Goal: Task Accomplishment & Management: Manage account settings

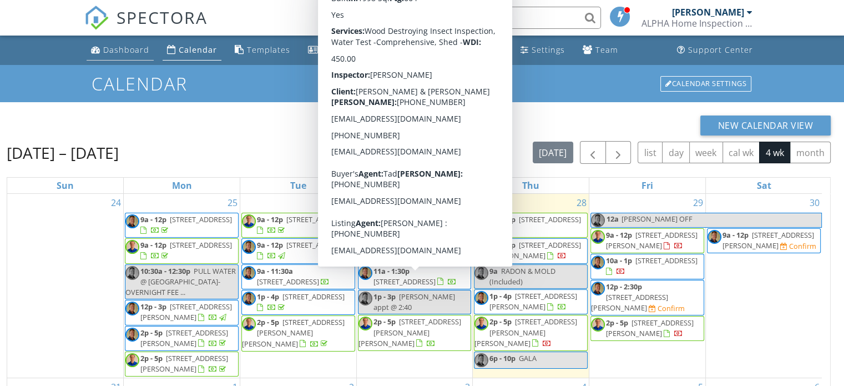
click at [140, 48] on div "Dashboard" at bounding box center [126, 49] width 46 height 11
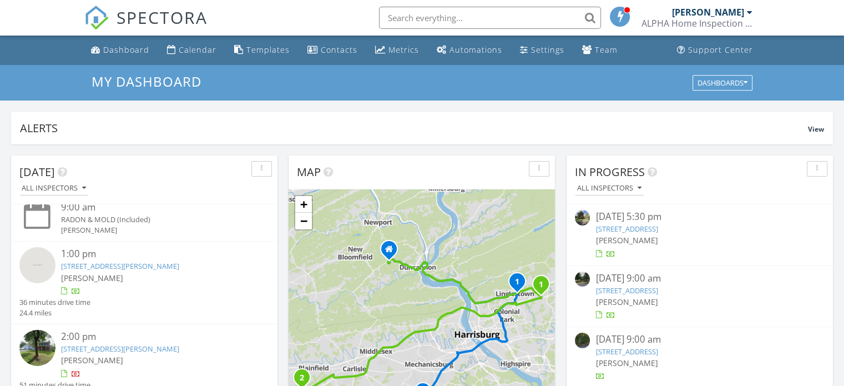
scroll to position [222, 0]
click at [106, 265] on link "178 Martel Cir, Dillsburg, PA 17019" at bounding box center [120, 265] width 118 height 10
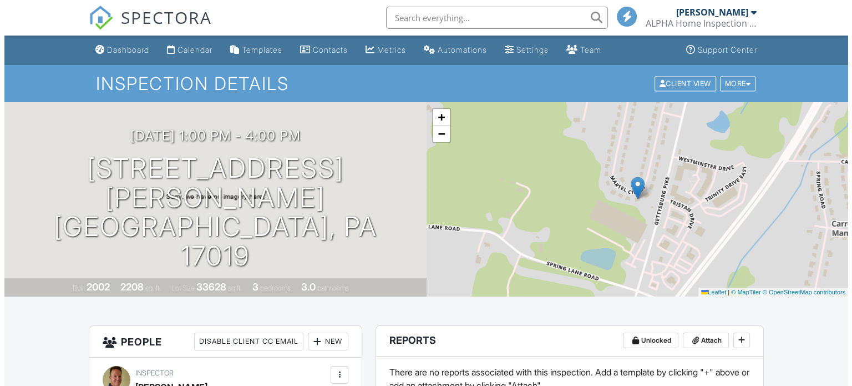
scroll to position [222, 0]
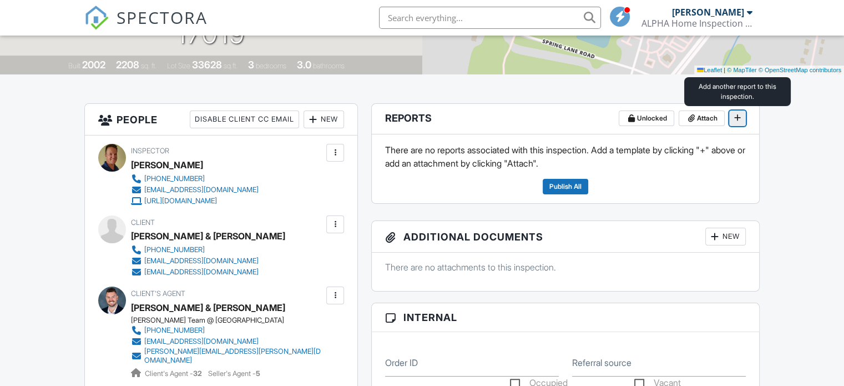
click at [739, 117] on icon at bounding box center [737, 117] width 7 height 11
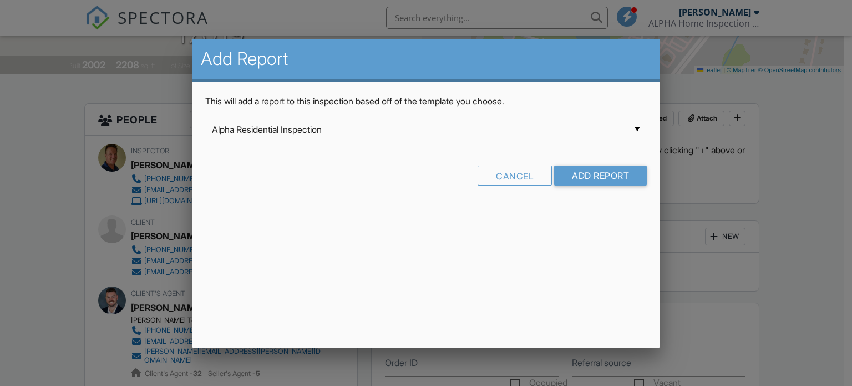
click at [637, 128] on div "▼ Alpha Residential Inspection Alpha Residential Inspection Alpha Residential I…" at bounding box center [426, 129] width 429 height 27
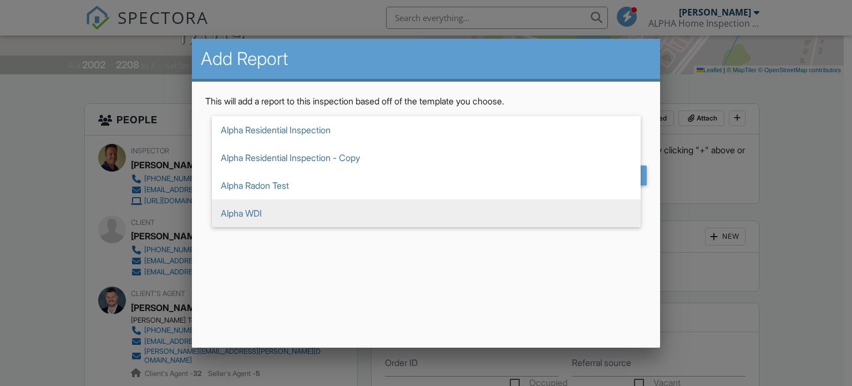
click at [614, 212] on span "Alpha WDI" at bounding box center [426, 213] width 429 height 28
type input "Alpha WDI"
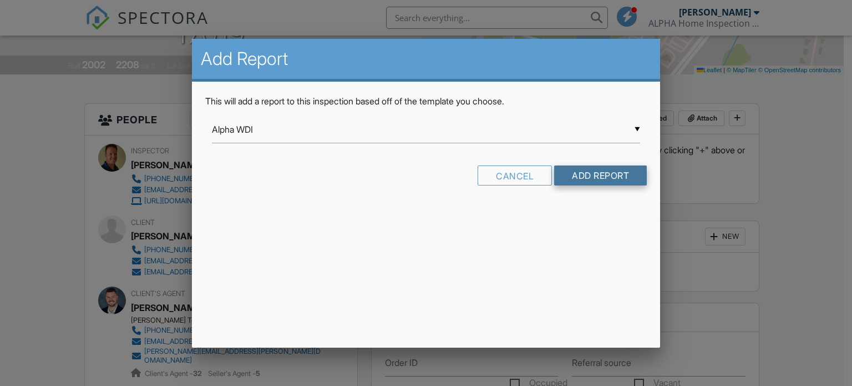
click at [597, 177] on input "Add Report" at bounding box center [600, 175] width 93 height 20
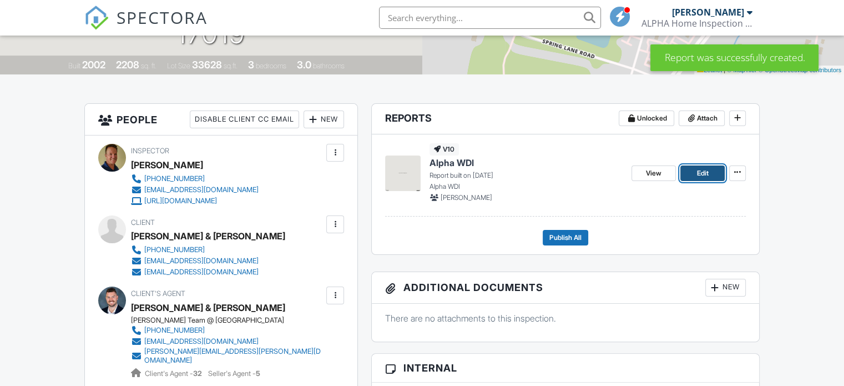
click at [690, 171] on link "Edit" at bounding box center [702, 173] width 44 height 16
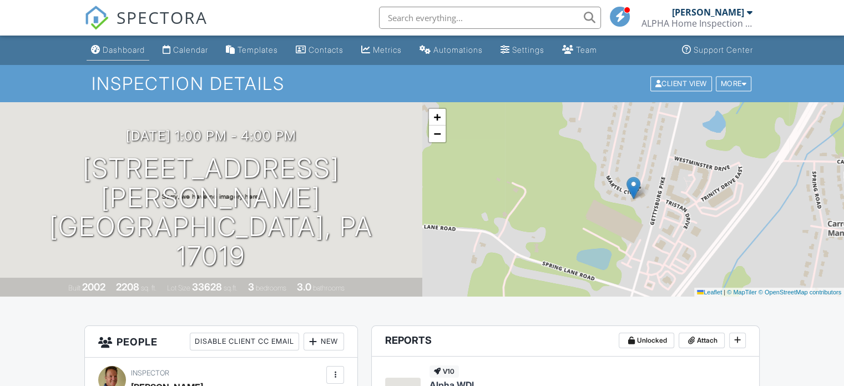
click at [121, 48] on div "Dashboard" at bounding box center [124, 49] width 42 height 9
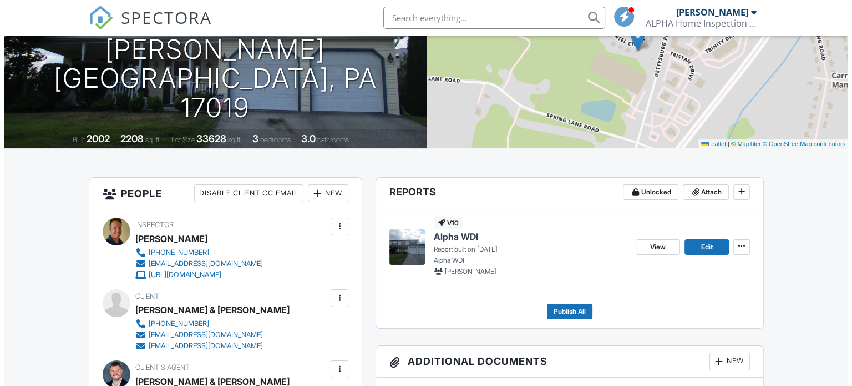
scroll to position [166, 0]
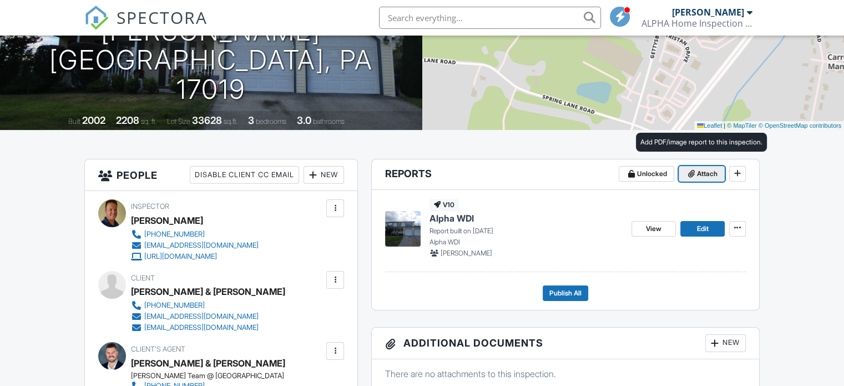
click at [699, 171] on span "Attach" at bounding box center [707, 173] width 21 height 11
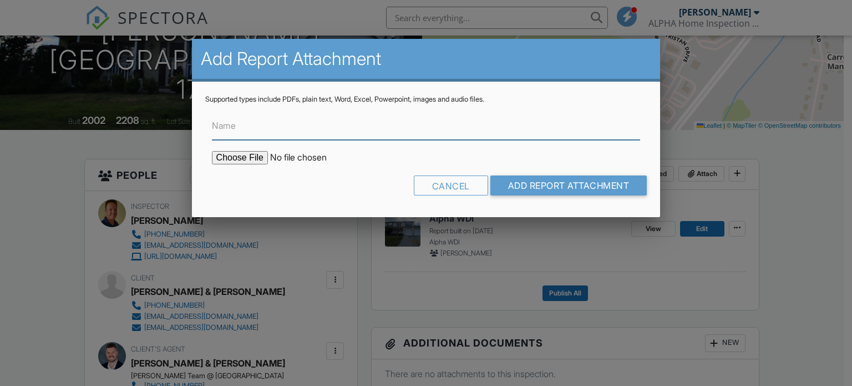
click at [404, 128] on input "Name" at bounding box center [426, 126] width 429 height 27
type input "Inspection"
click at [256, 155] on input "file" at bounding box center [306, 157] width 189 height 13
type input "C:\fakepath\178 Martel Cir (Bush) Inspectino..pdf"
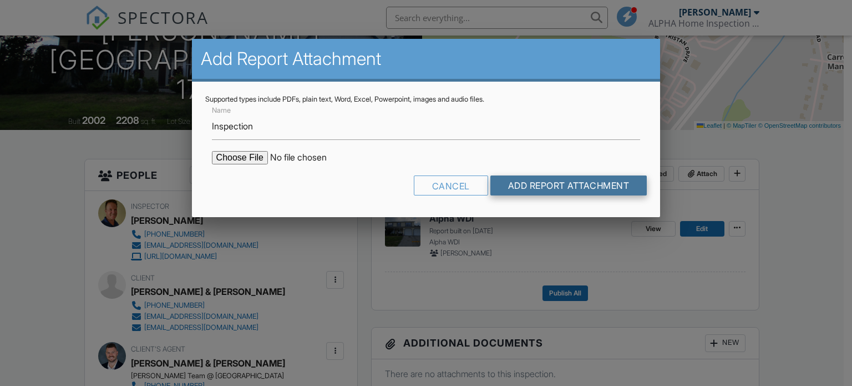
click at [534, 184] on input "Add Report Attachment" at bounding box center [569, 185] width 157 height 20
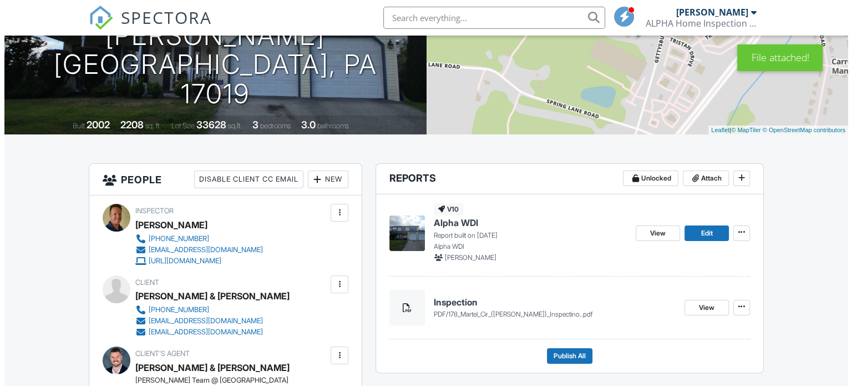
scroll to position [166, 0]
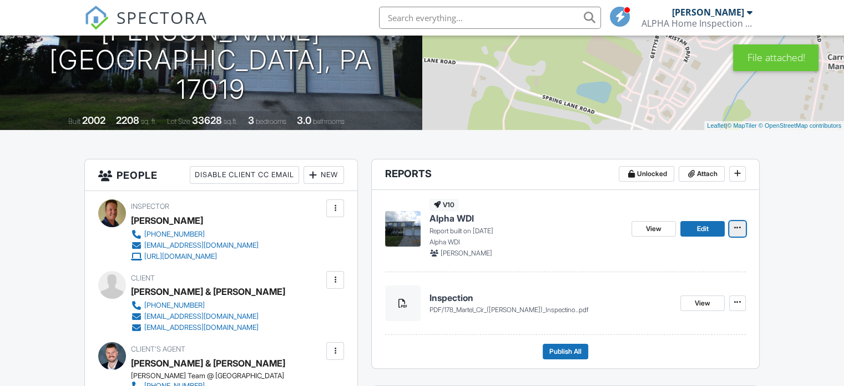
click at [735, 228] on icon at bounding box center [737, 227] width 7 height 11
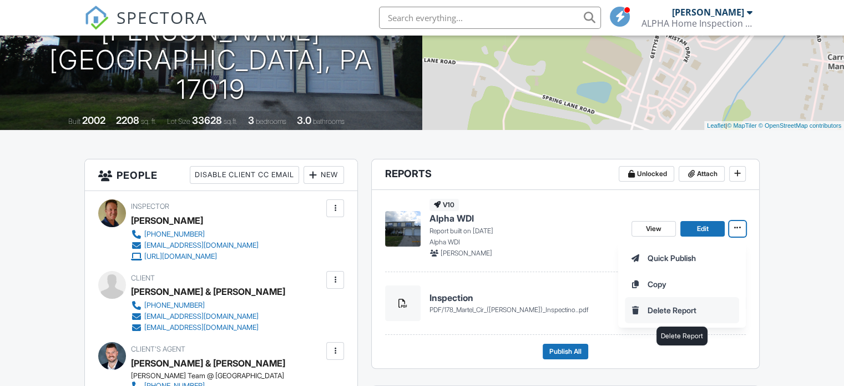
click at [676, 304] on input "Delete Report" at bounding box center [681, 309] width 113 height 25
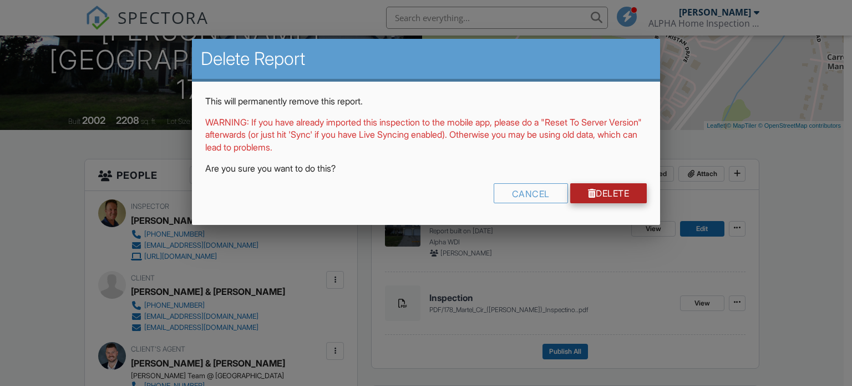
click at [604, 192] on link "Delete" at bounding box center [608, 193] width 77 height 20
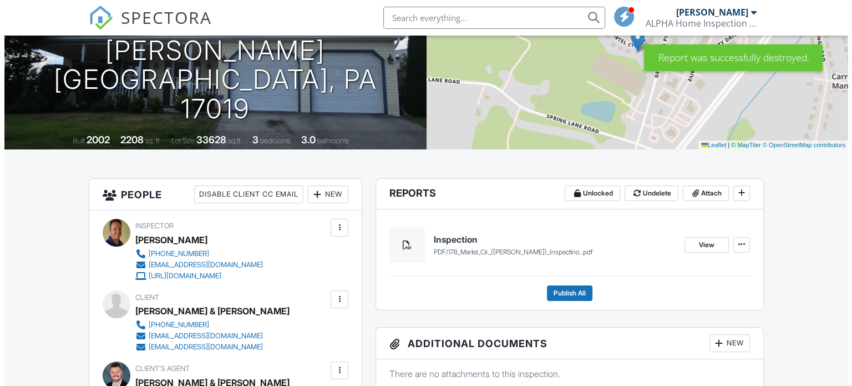
scroll to position [166, 0]
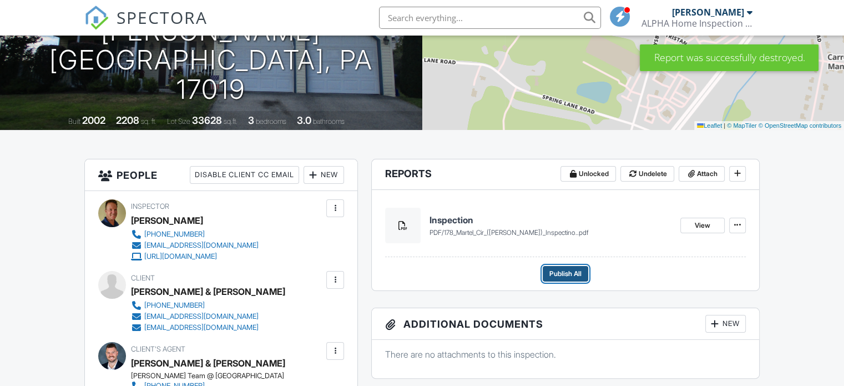
click at [570, 270] on span "Publish All" at bounding box center [565, 273] width 32 height 11
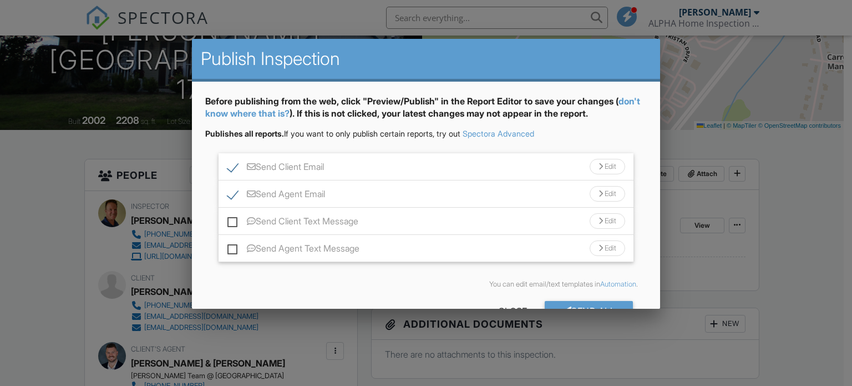
click at [602, 168] on div "Edit" at bounding box center [608, 167] width 36 height 16
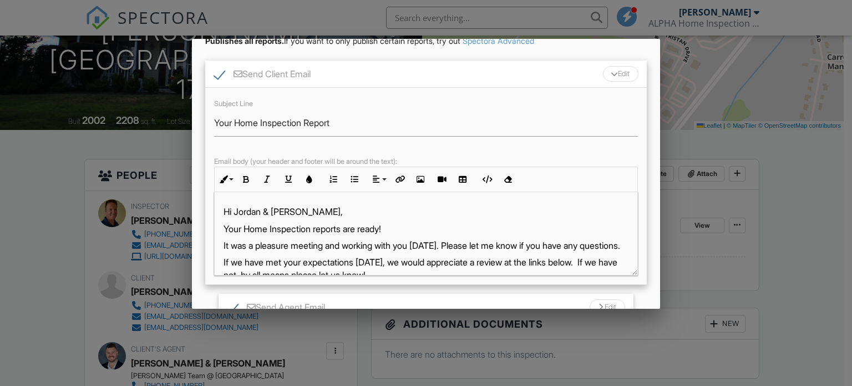
scroll to position [111, 0]
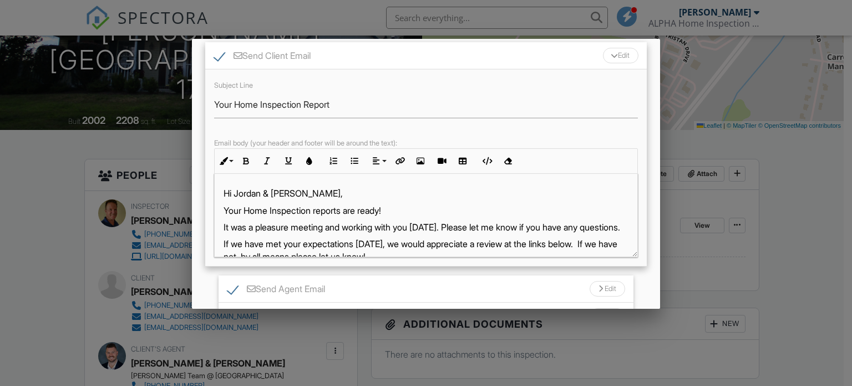
click at [410, 209] on p "Your Home Inspection reports are ready!" at bounding box center [427, 210] width 406 height 12
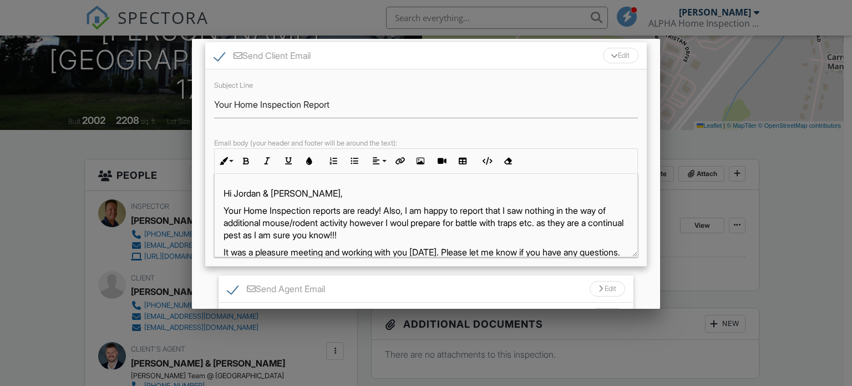
click at [451, 221] on p "Your Home Inspection reports are ready! Also, I am happy to report that I saw n…" at bounding box center [427, 222] width 406 height 37
click at [603, 221] on p "Your Home Inspection reports are ready! Also, I am happy to report that I saw n…" at bounding box center [427, 222] width 406 height 37
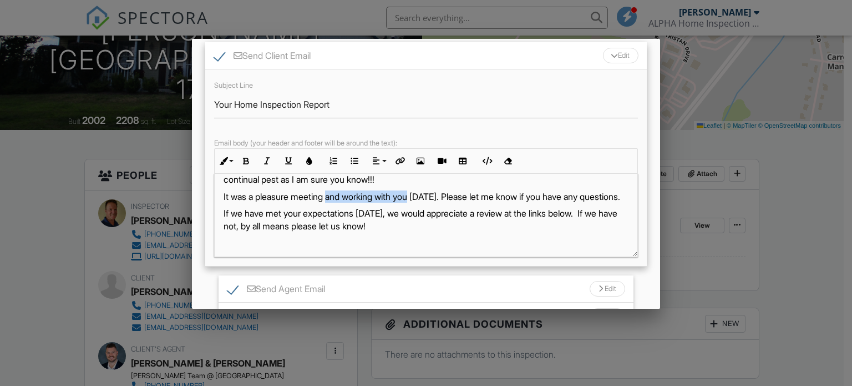
drag, startPoint x: 422, startPoint y: 194, endPoint x: 334, endPoint y: 194, distance: 87.7
click at [334, 194] on p "It was a pleasure meeting and working with you [DATE]. Please let me know if yo…" at bounding box center [427, 196] width 406 height 12
click at [613, 52] on div "Edit" at bounding box center [621, 56] width 36 height 16
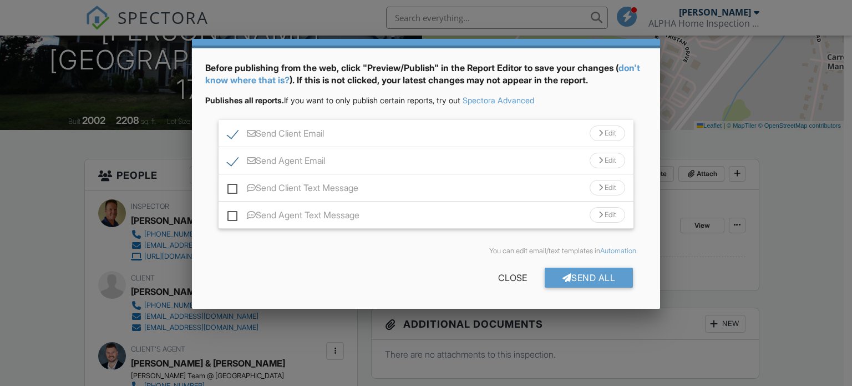
scroll to position [33, 0]
click at [604, 134] on div "Edit" at bounding box center [608, 134] width 36 height 16
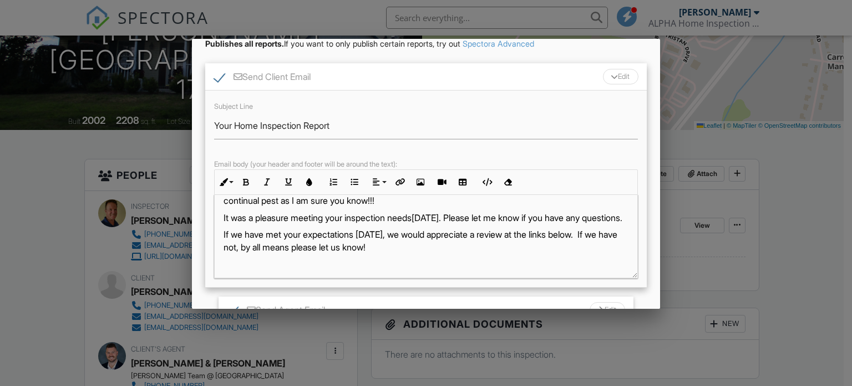
click at [617, 76] on div "Edit" at bounding box center [621, 77] width 36 height 16
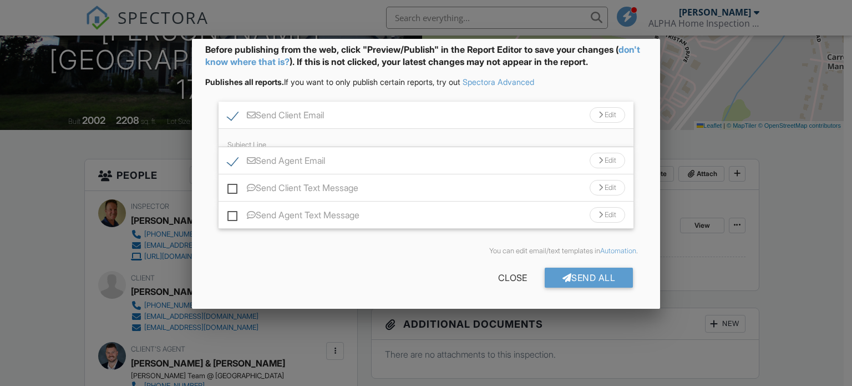
scroll to position [33, 0]
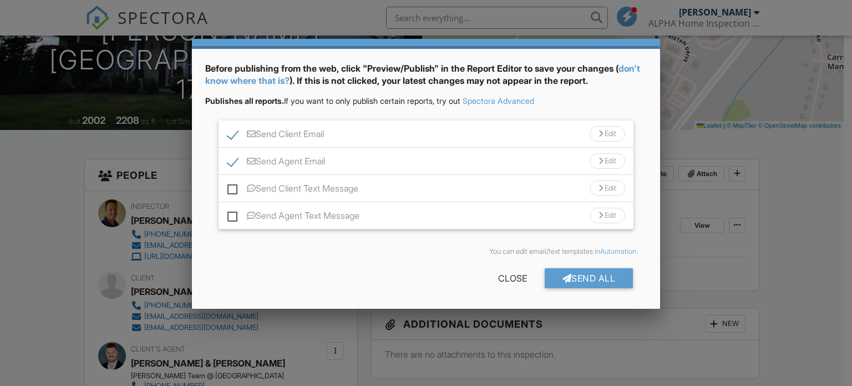
click at [599, 158] on div "Edit" at bounding box center [608, 161] width 36 height 16
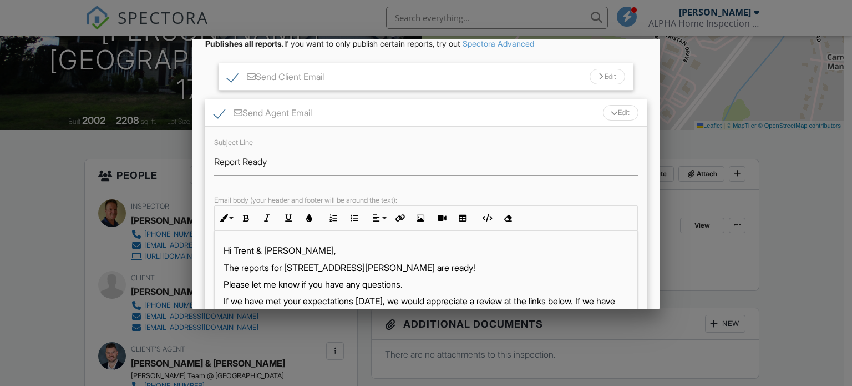
scroll to position [145, 0]
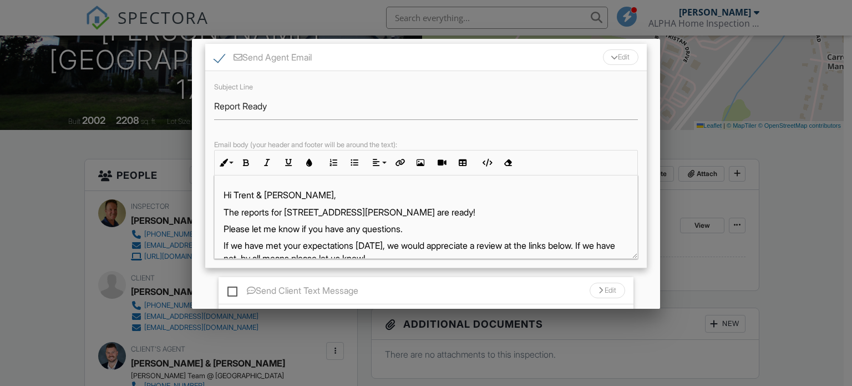
click at [424, 226] on p "Please let me know if you have any questions." at bounding box center [427, 229] width 406 height 12
click at [459, 226] on p "Please let me know if you have any questions. We greatlt appreciate your confid…" at bounding box center [427, 229] width 406 height 12
click at [617, 58] on div "Edit" at bounding box center [621, 57] width 36 height 16
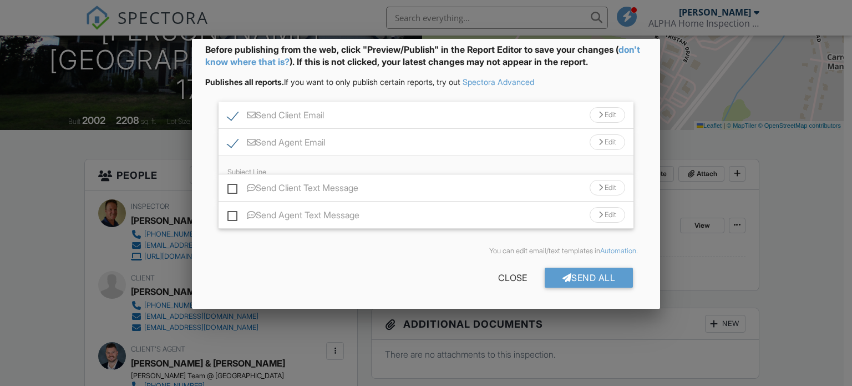
scroll to position [33, 0]
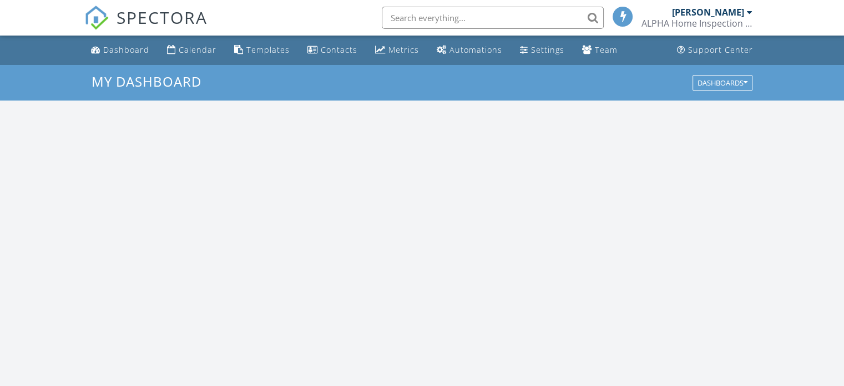
scroll to position [1027, 861]
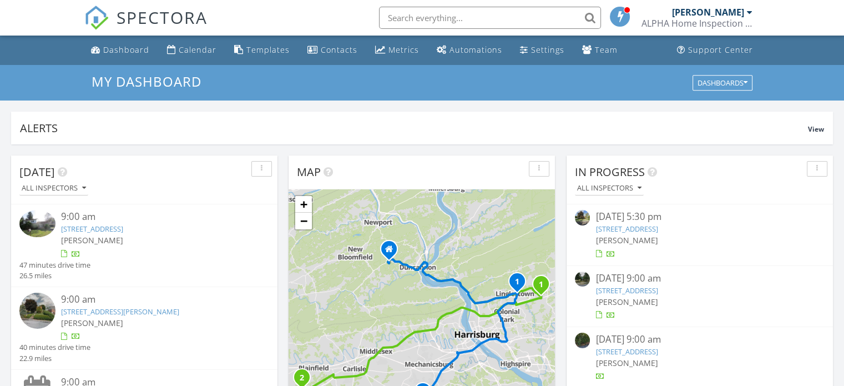
click at [95, 308] on link "[STREET_ADDRESS][PERSON_NAME]" at bounding box center [120, 311] width 118 height 10
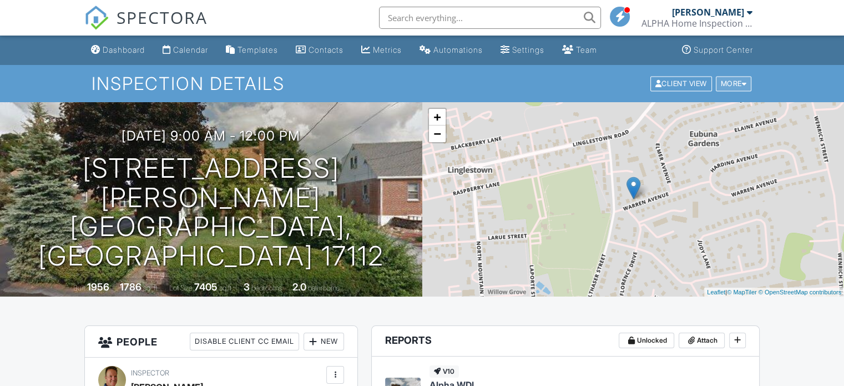
click at [744, 80] on div at bounding box center [744, 83] width 5 height 7
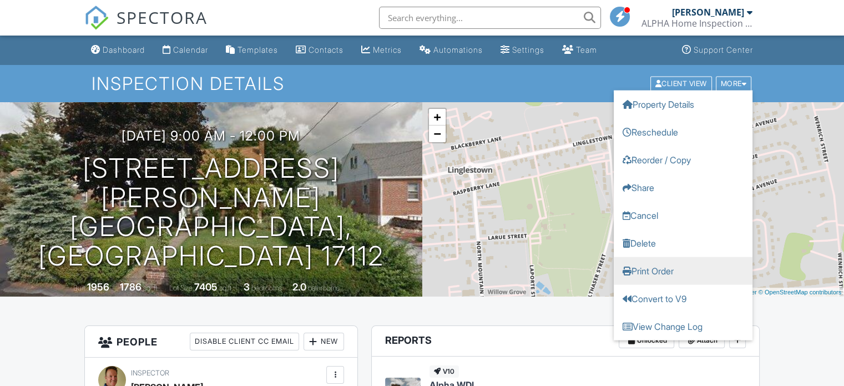
click at [661, 268] on link "Print Order" at bounding box center [683, 270] width 139 height 28
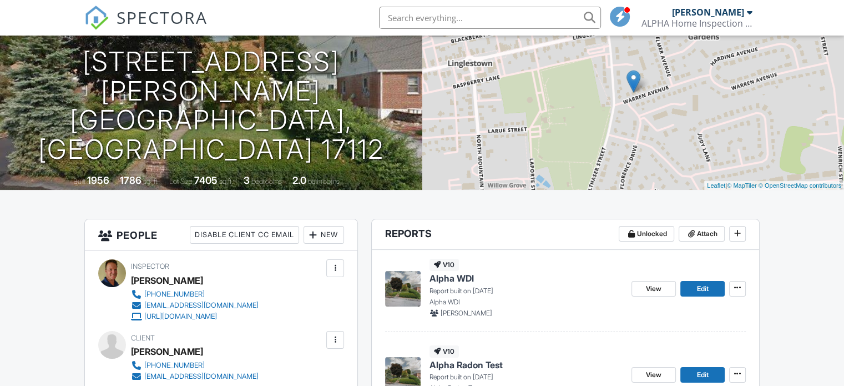
scroll to position [166, 0]
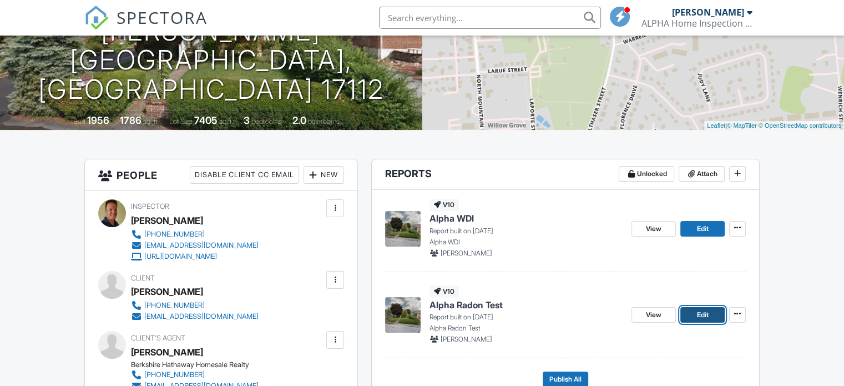
click at [697, 315] on span "Edit" at bounding box center [702, 314] width 12 height 11
